Goal: Transaction & Acquisition: Purchase product/service

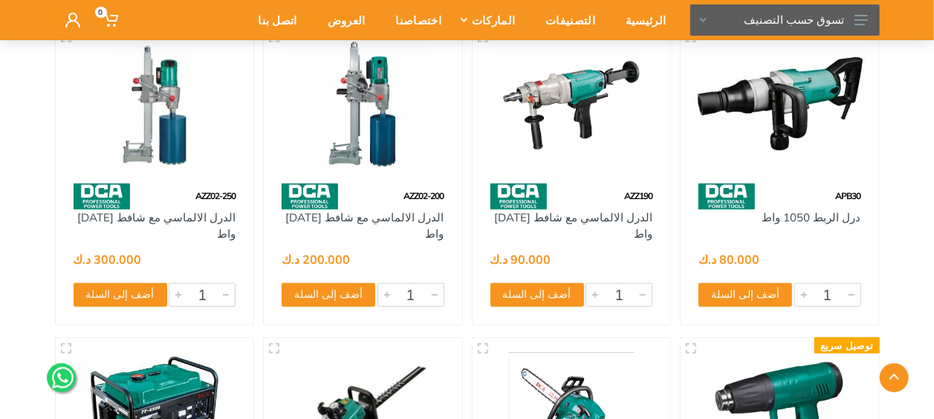
scroll to position [14326, 0]
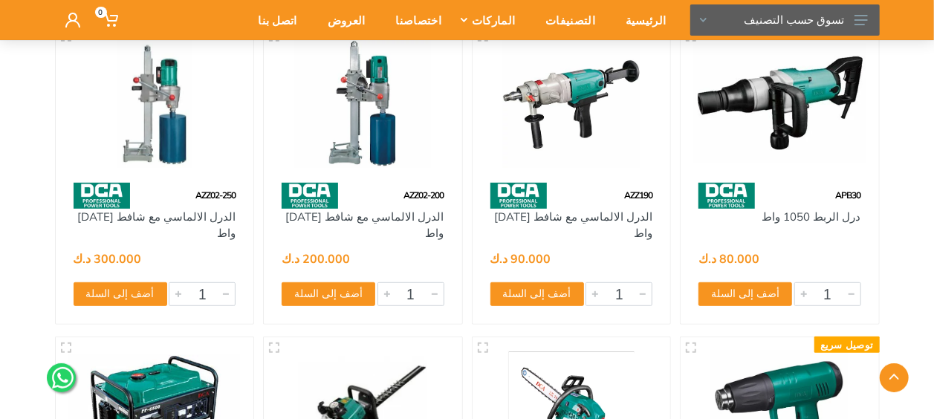
click at [616, 123] on img at bounding box center [572, 103] width 172 height 129
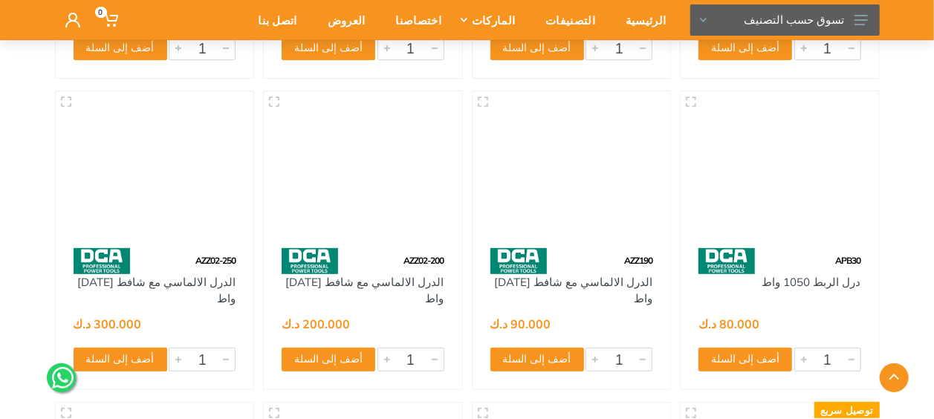
scroll to position [14260, 0]
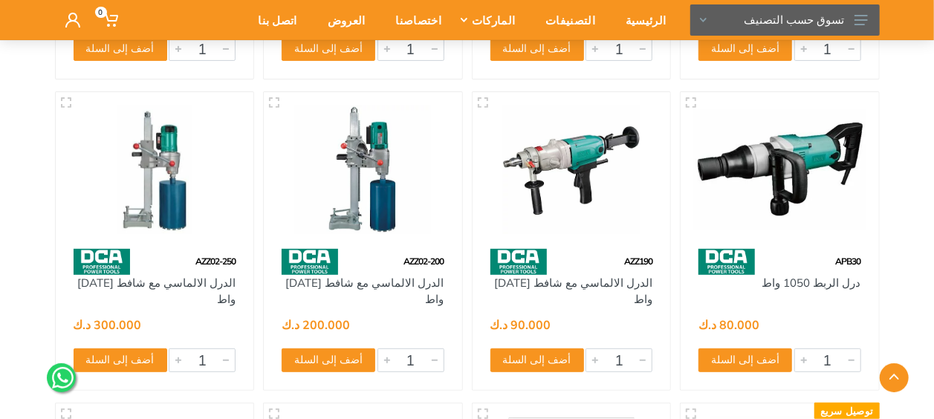
click at [461, 185] on div at bounding box center [363, 170] width 198 height 157
click at [410, 172] on img at bounding box center [363, 170] width 172 height 129
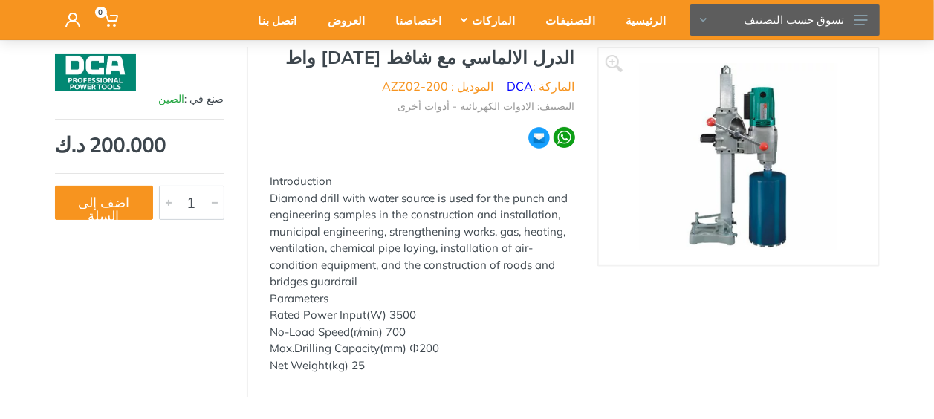
scroll to position [125, 0]
